Goal: Information Seeking & Learning: Learn about a topic

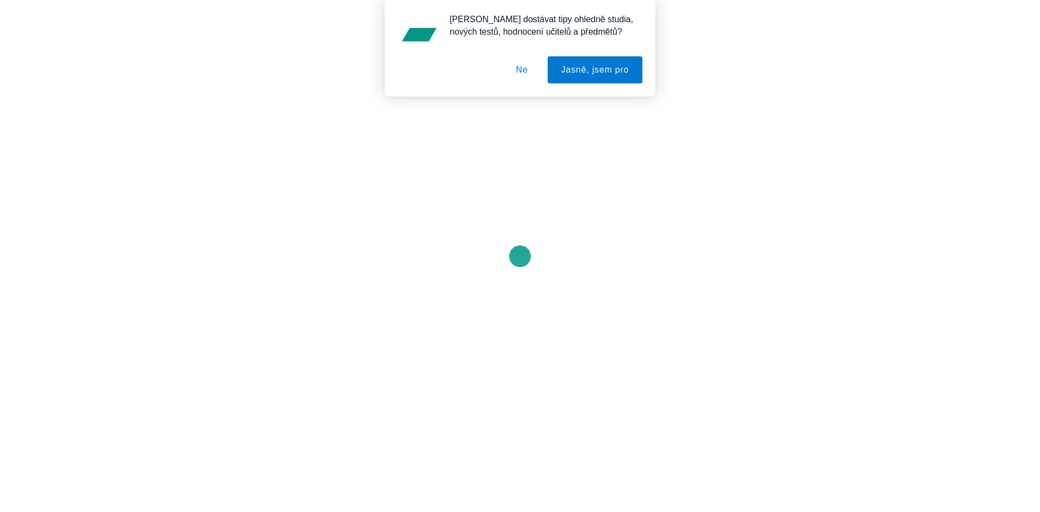
click at [519, 74] on button "Ne" at bounding box center [522, 69] width 39 height 27
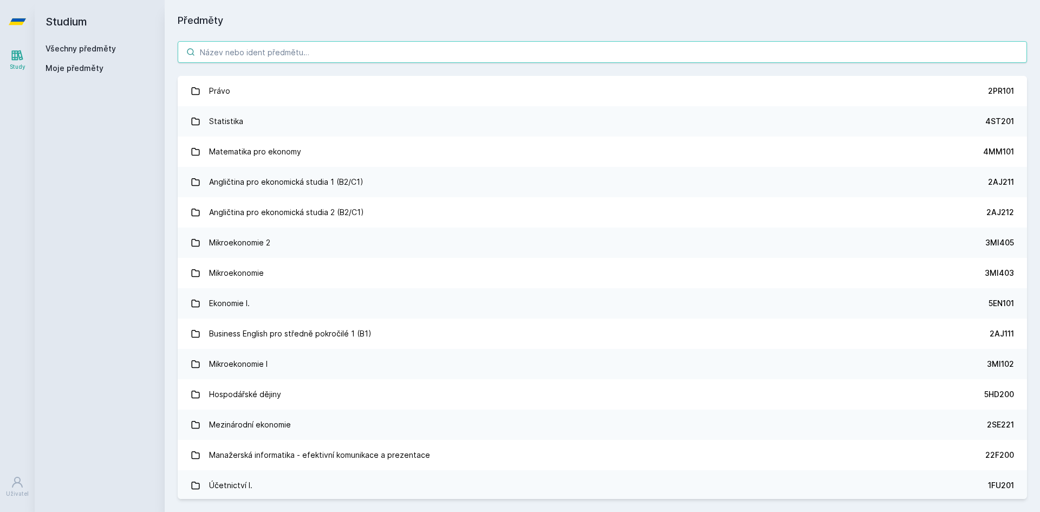
click at [352, 49] on input "search" at bounding box center [603, 52] width 850 height 22
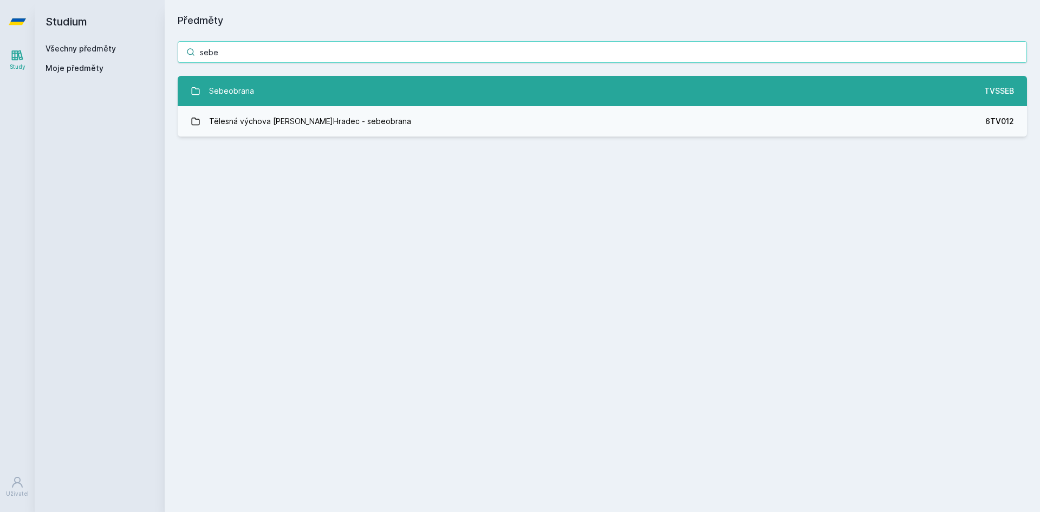
type input "sebe"
click at [330, 85] on link "Sebeobrana TVSSEB" at bounding box center [603, 91] width 850 height 30
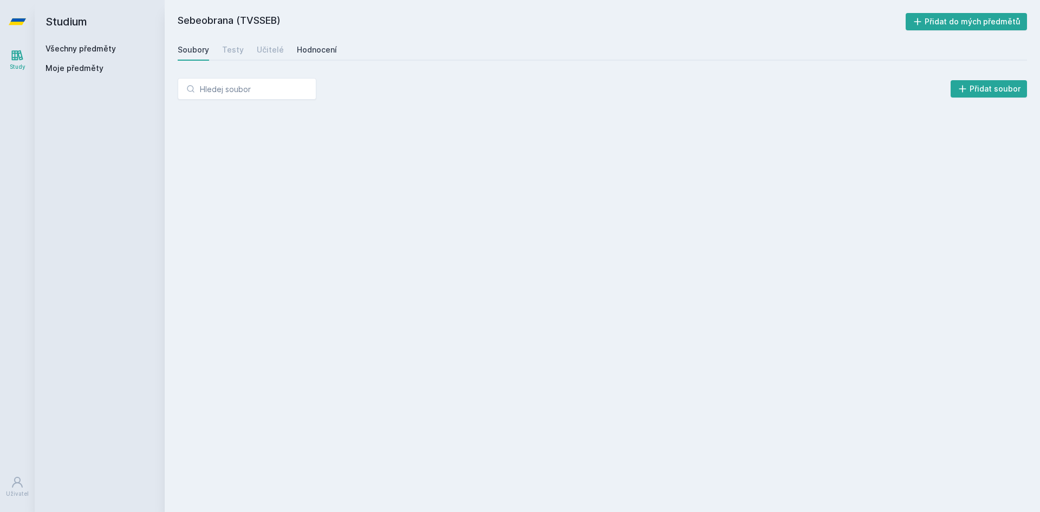
click at [308, 43] on link "Hodnocení" at bounding box center [317, 50] width 40 height 22
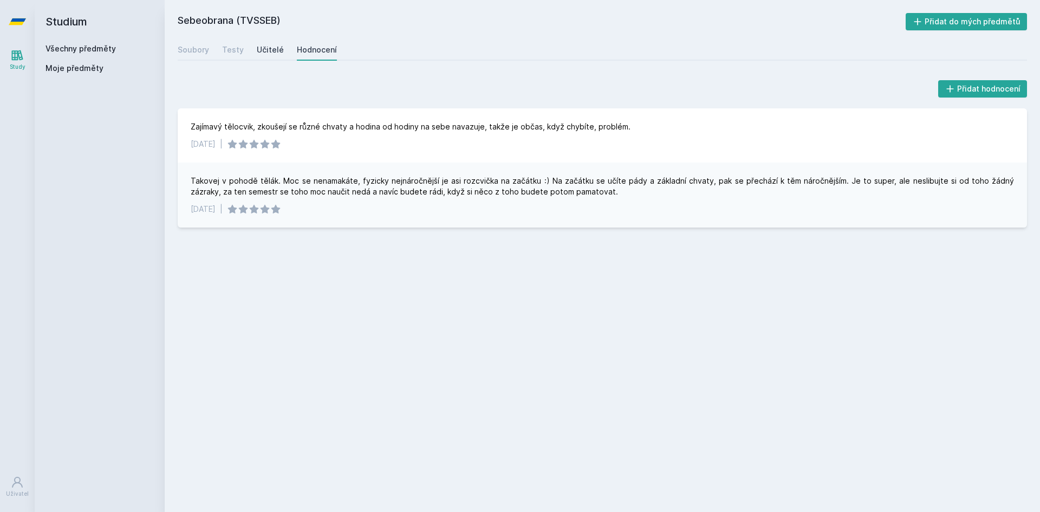
click at [276, 50] on div "Učitelé" at bounding box center [270, 49] width 27 height 11
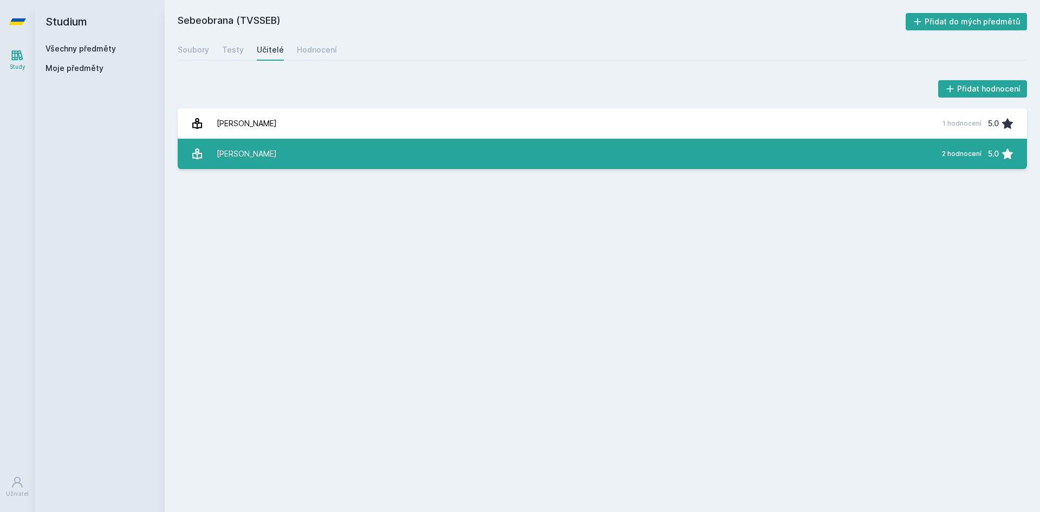
click at [302, 149] on link "[PERSON_NAME] 2 hodnocení 5.0" at bounding box center [603, 154] width 850 height 30
